Goal: Information Seeking & Learning: Learn about a topic

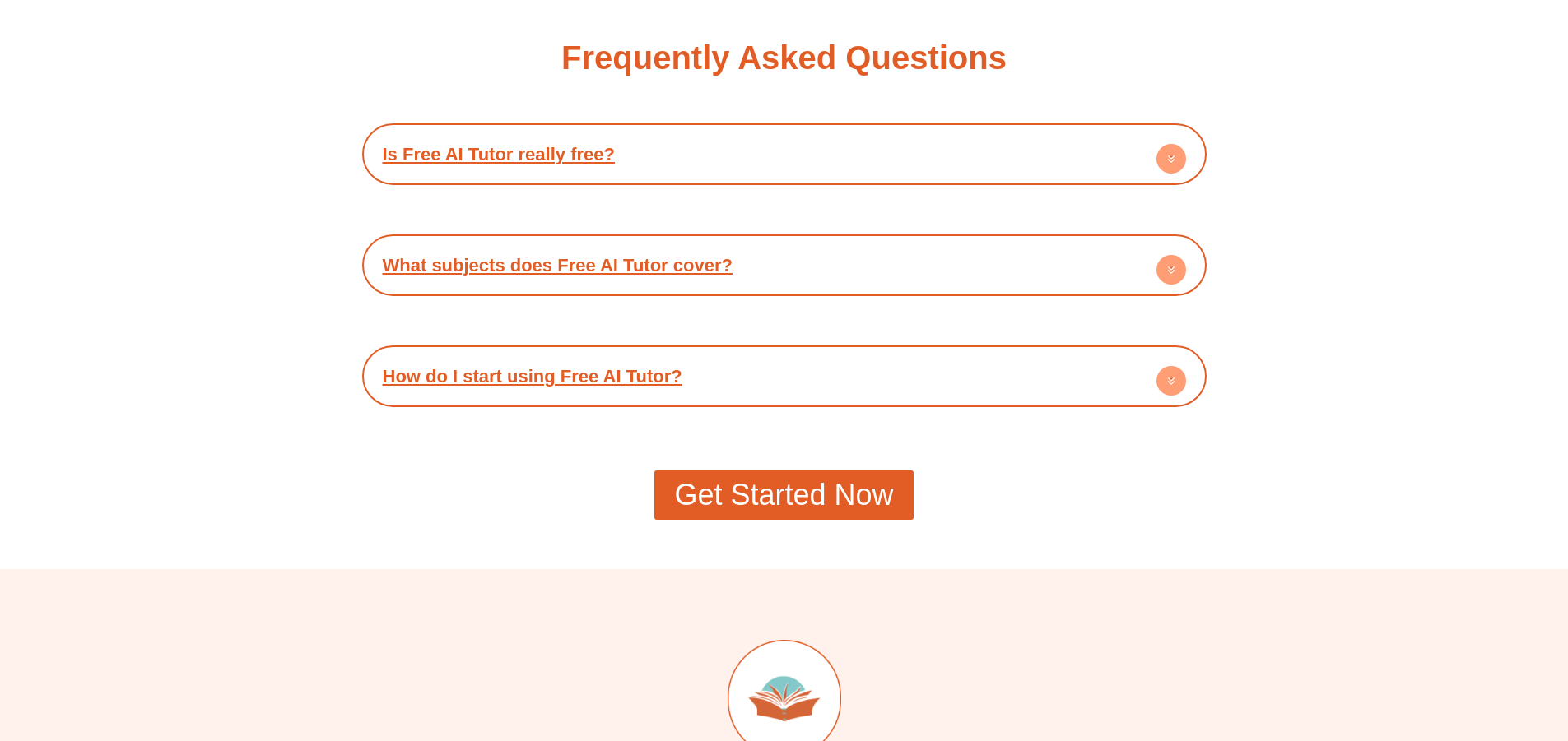
scroll to position [3045, 0]
click at [589, 153] on link "Is Free AI Tutor really free?" at bounding box center [499, 153] width 232 height 20
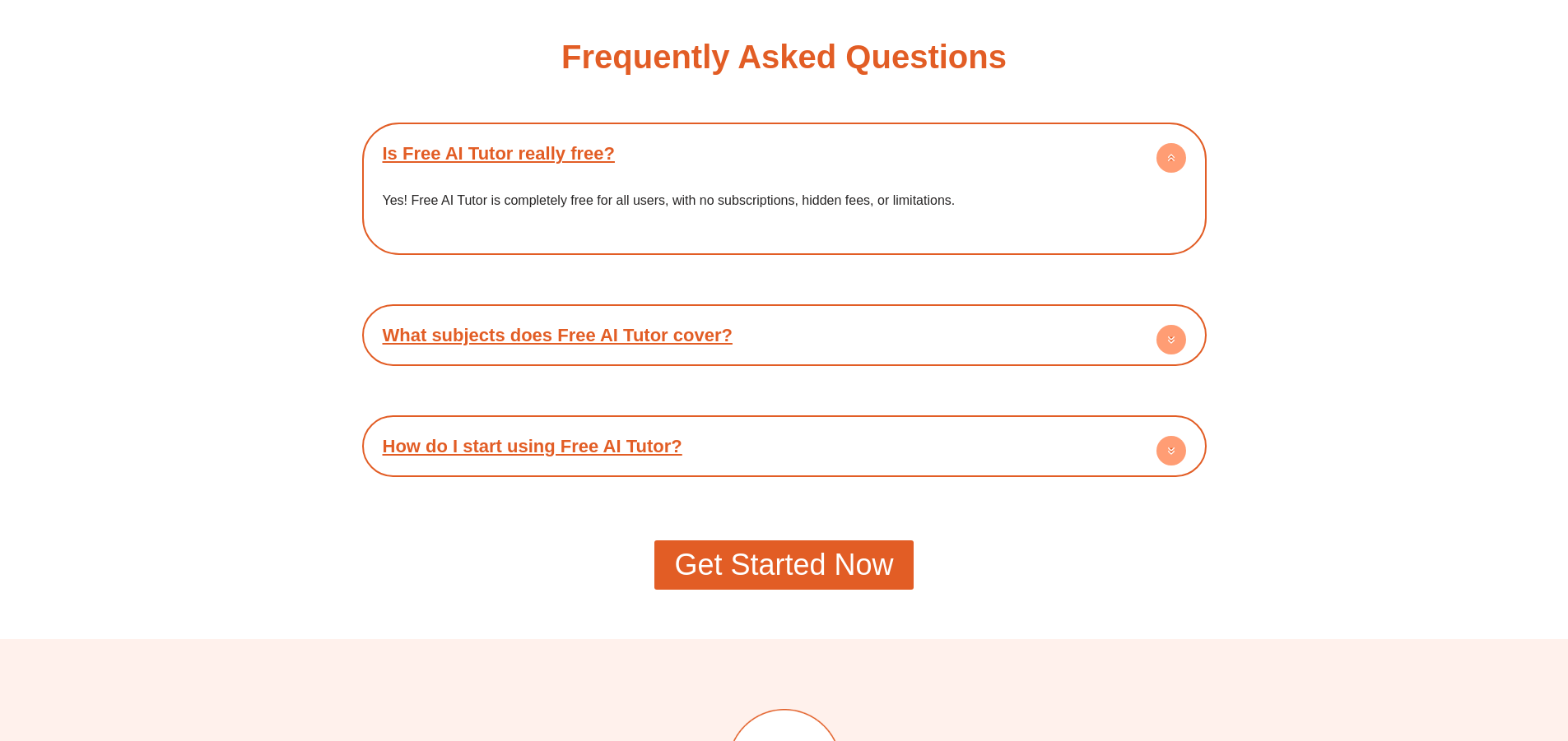
click at [617, 323] on div "What subjects does Free AI Tutor cover?" at bounding box center [784, 335] width 828 height 45
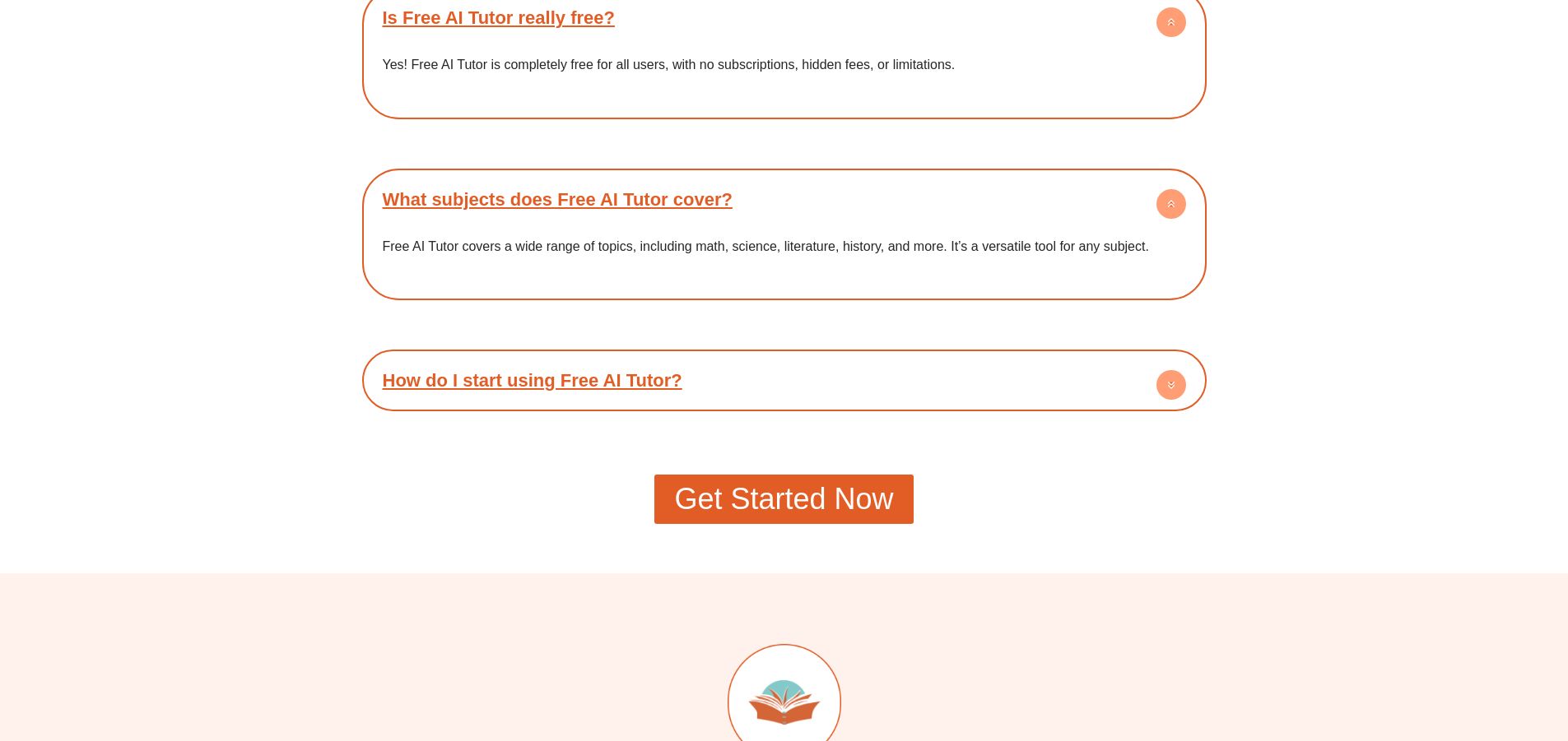
scroll to position [3209, 0]
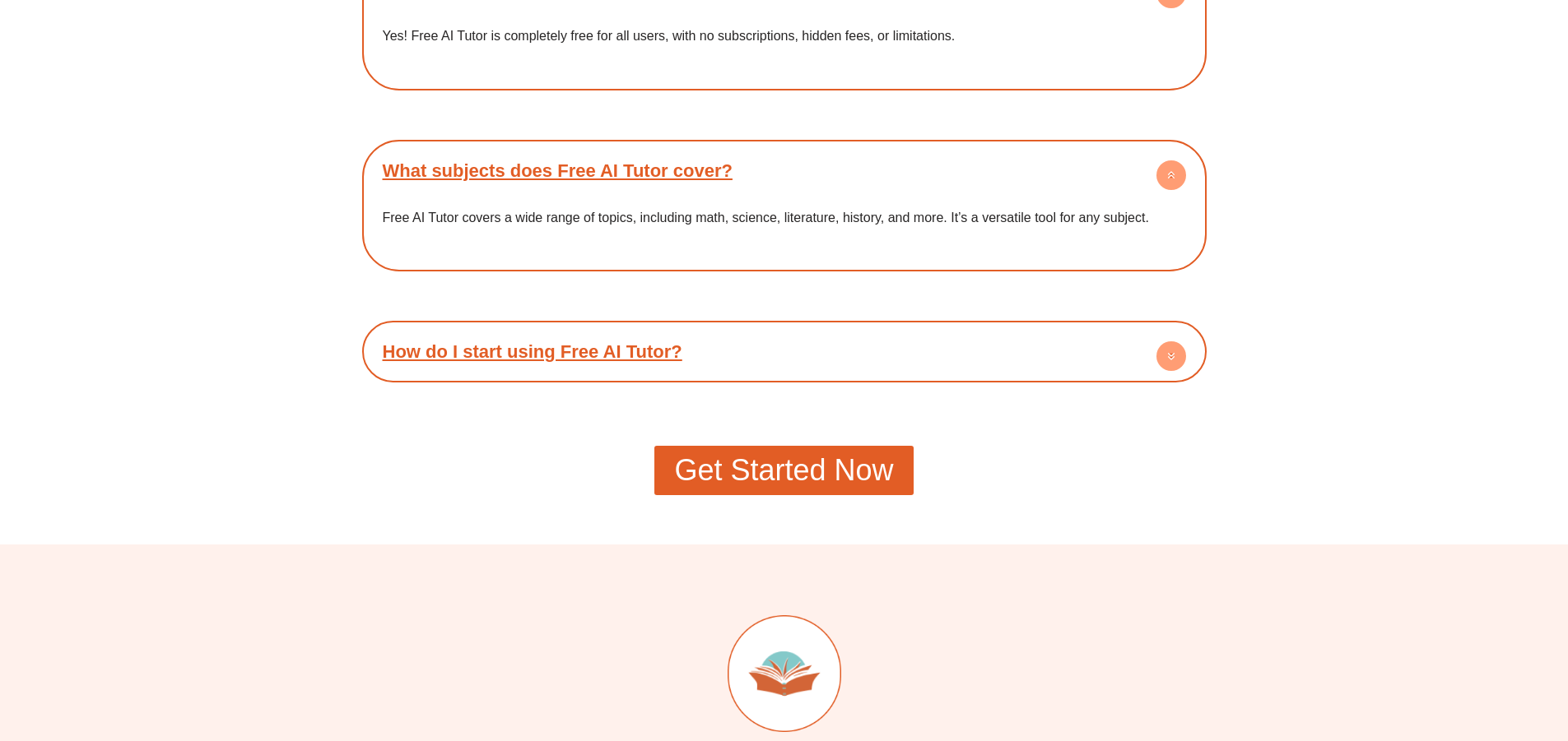
click at [612, 348] on link "How do I start using Free AI Tutor?" at bounding box center [532, 352] width 299 height 20
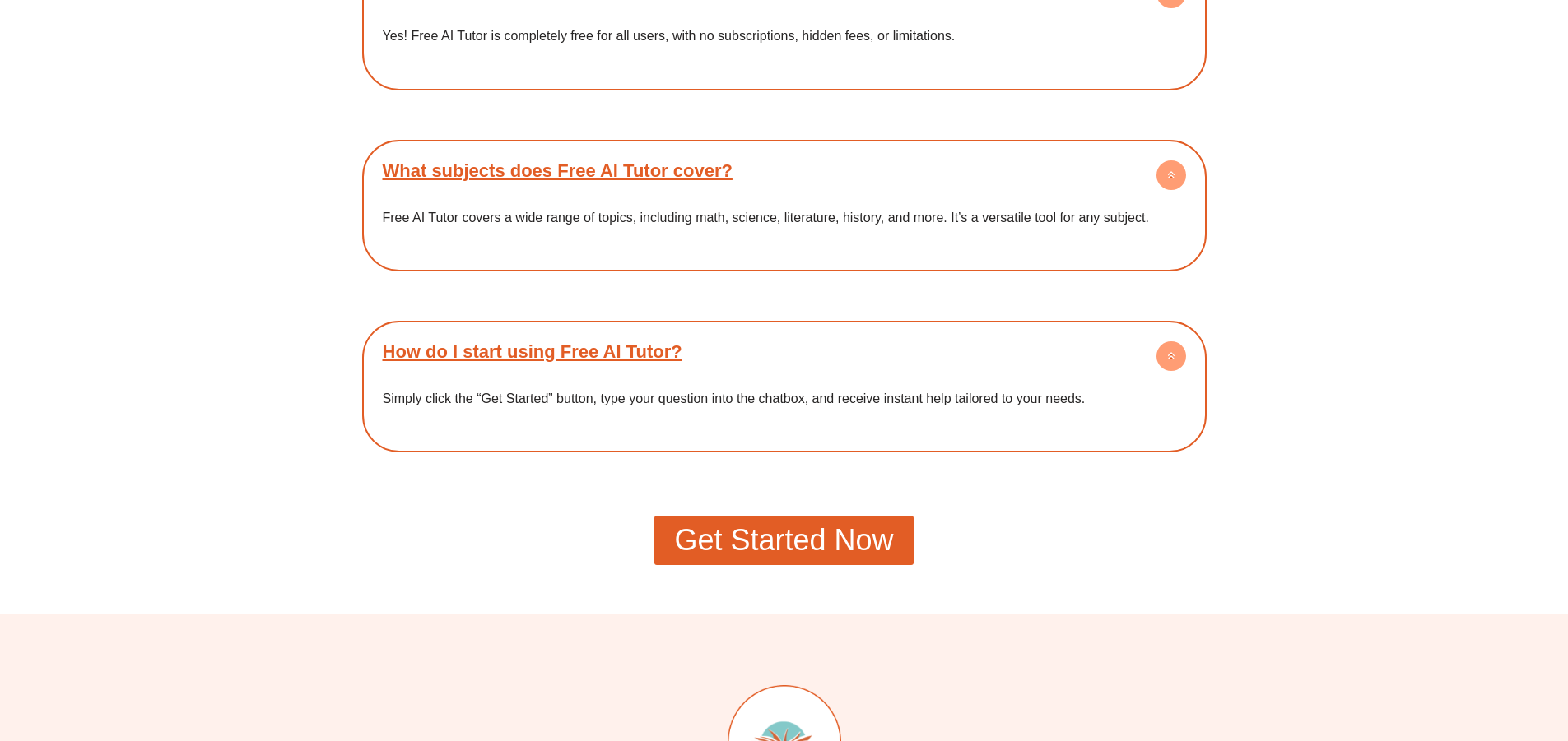
click at [773, 532] on span "Get Started Now" at bounding box center [784, 540] width 219 height 30
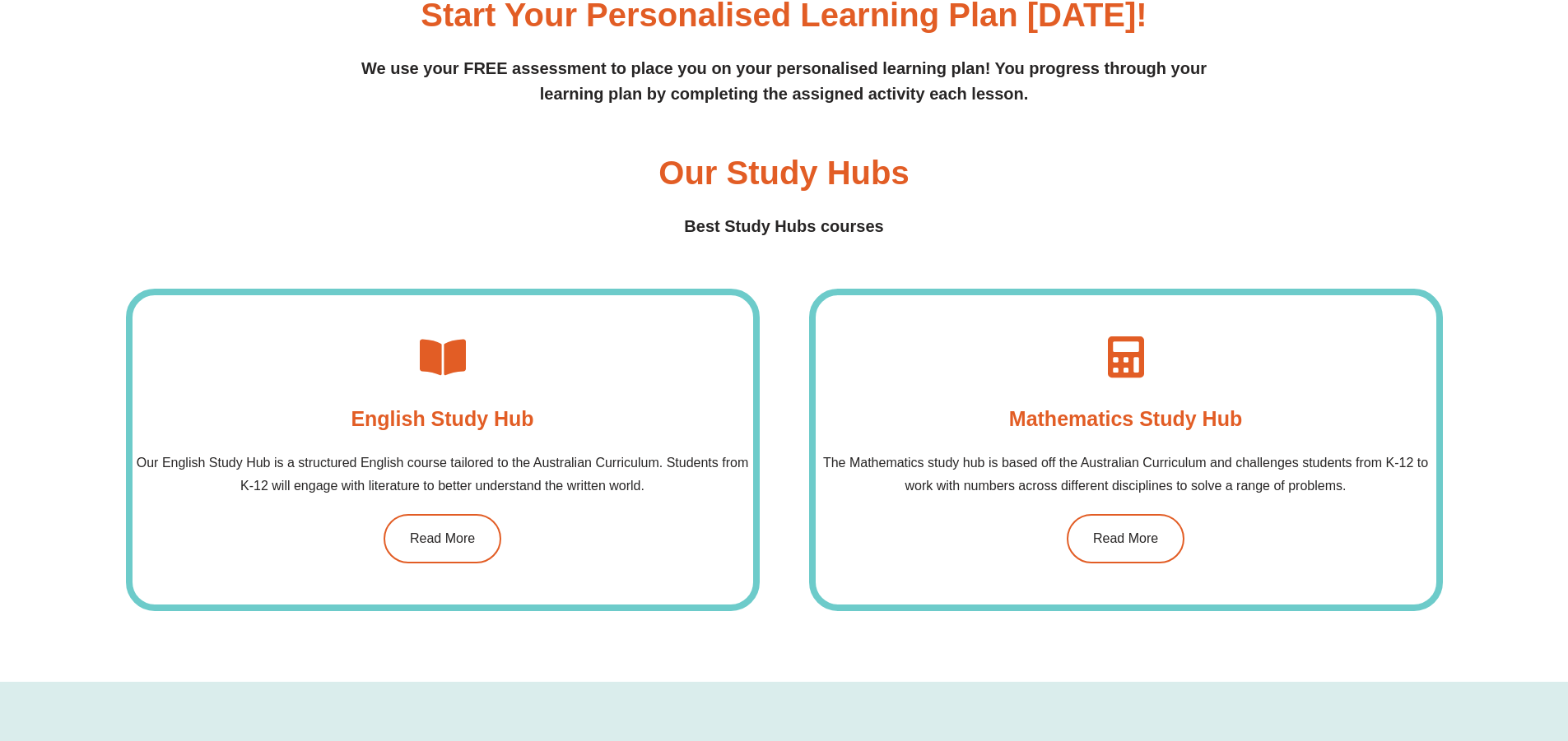
scroll to position [1481, 0]
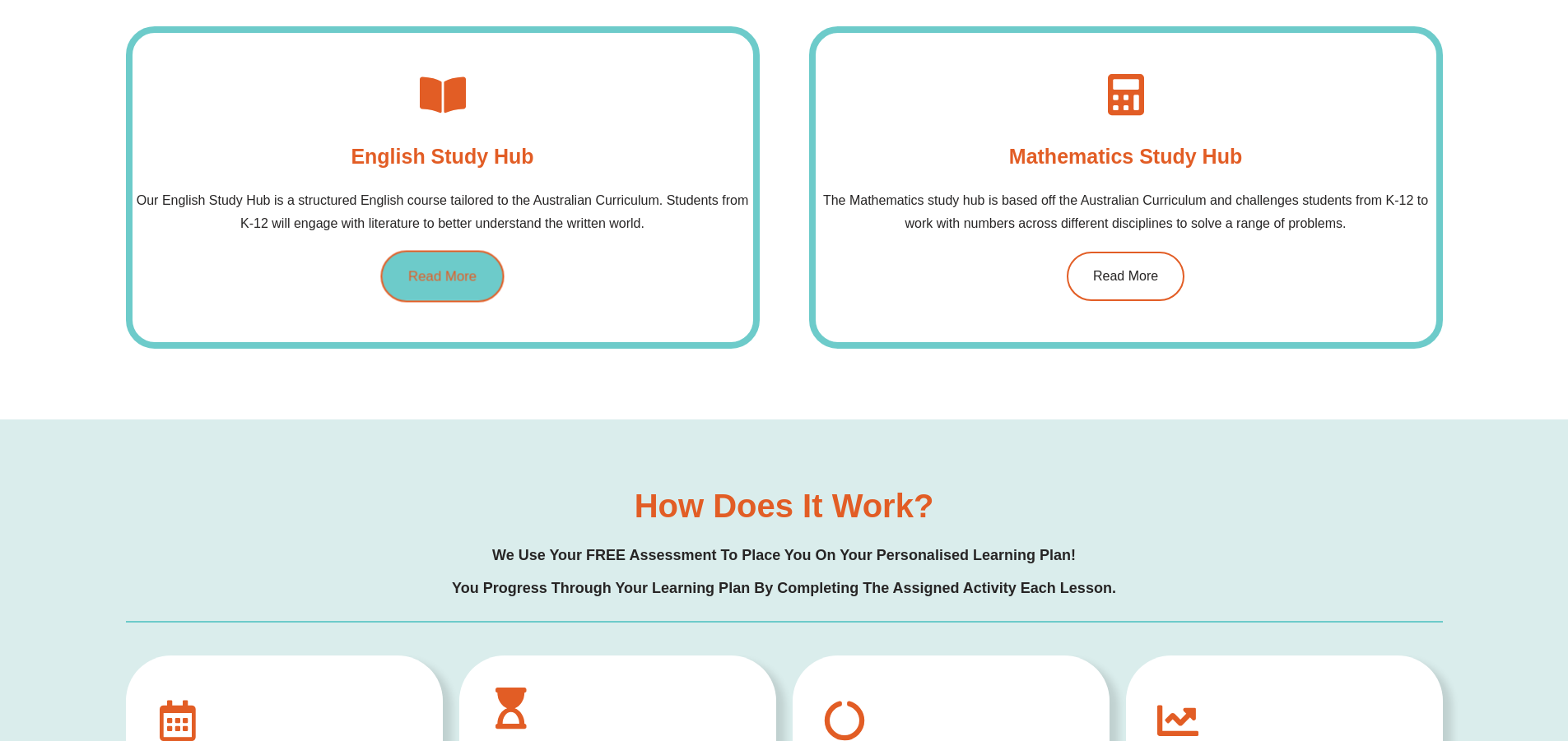
click at [417, 273] on span "Read More" at bounding box center [442, 276] width 69 height 14
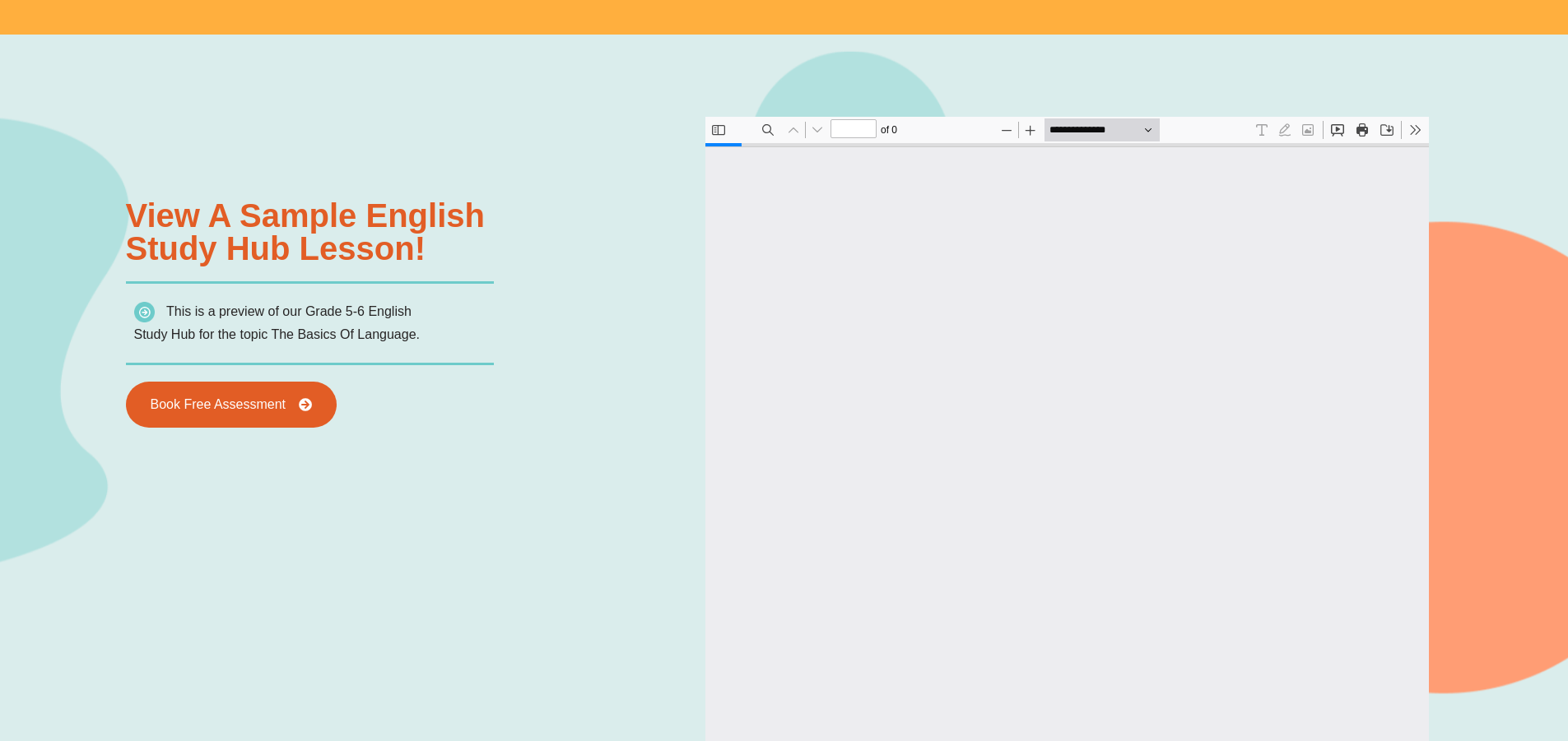
type input "*"
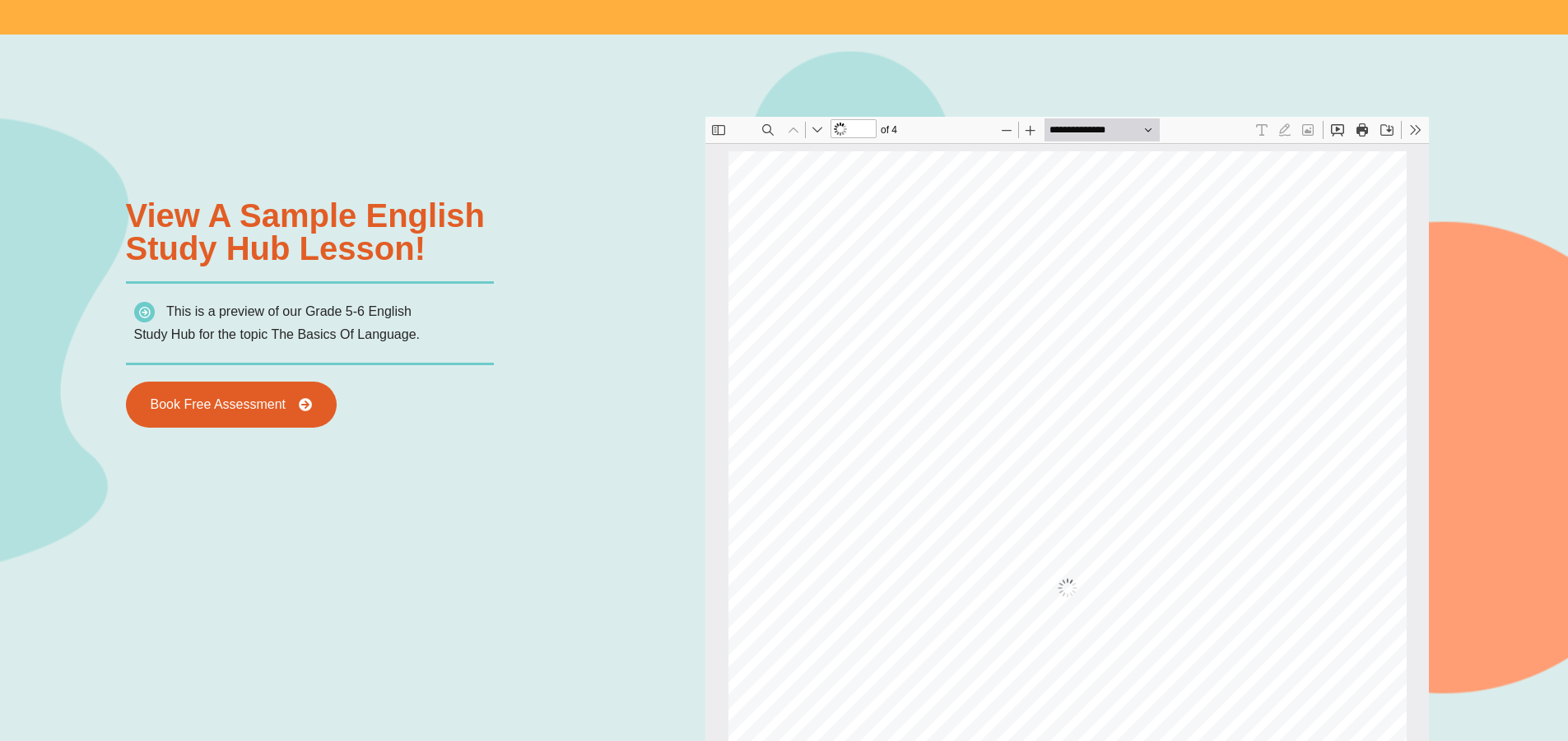
scroll to position [8, 0]
click at [142, 313] on img at bounding box center [144, 312] width 20 height 20
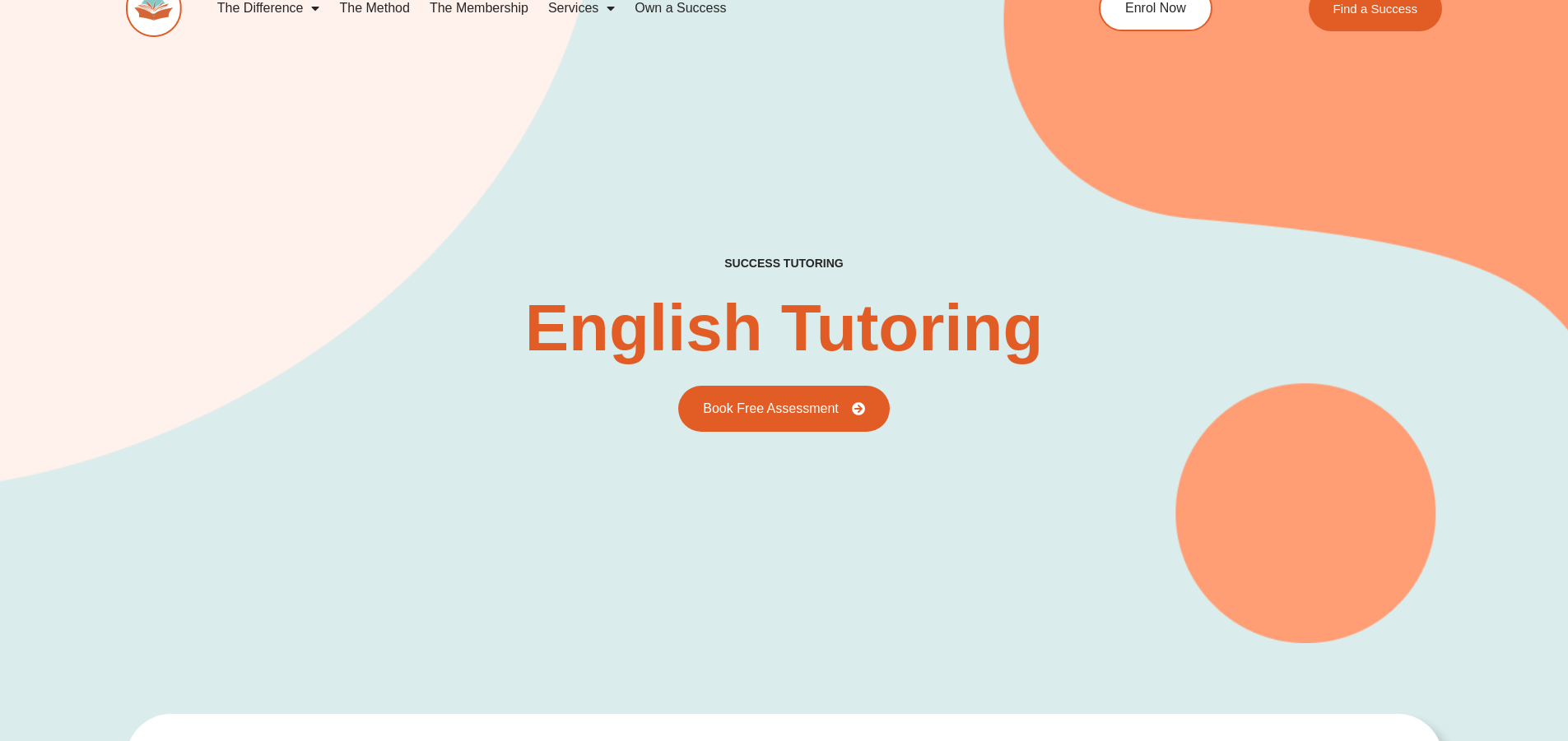
scroll to position [0, 0]
